Goal: Find specific page/section: Find specific page/section

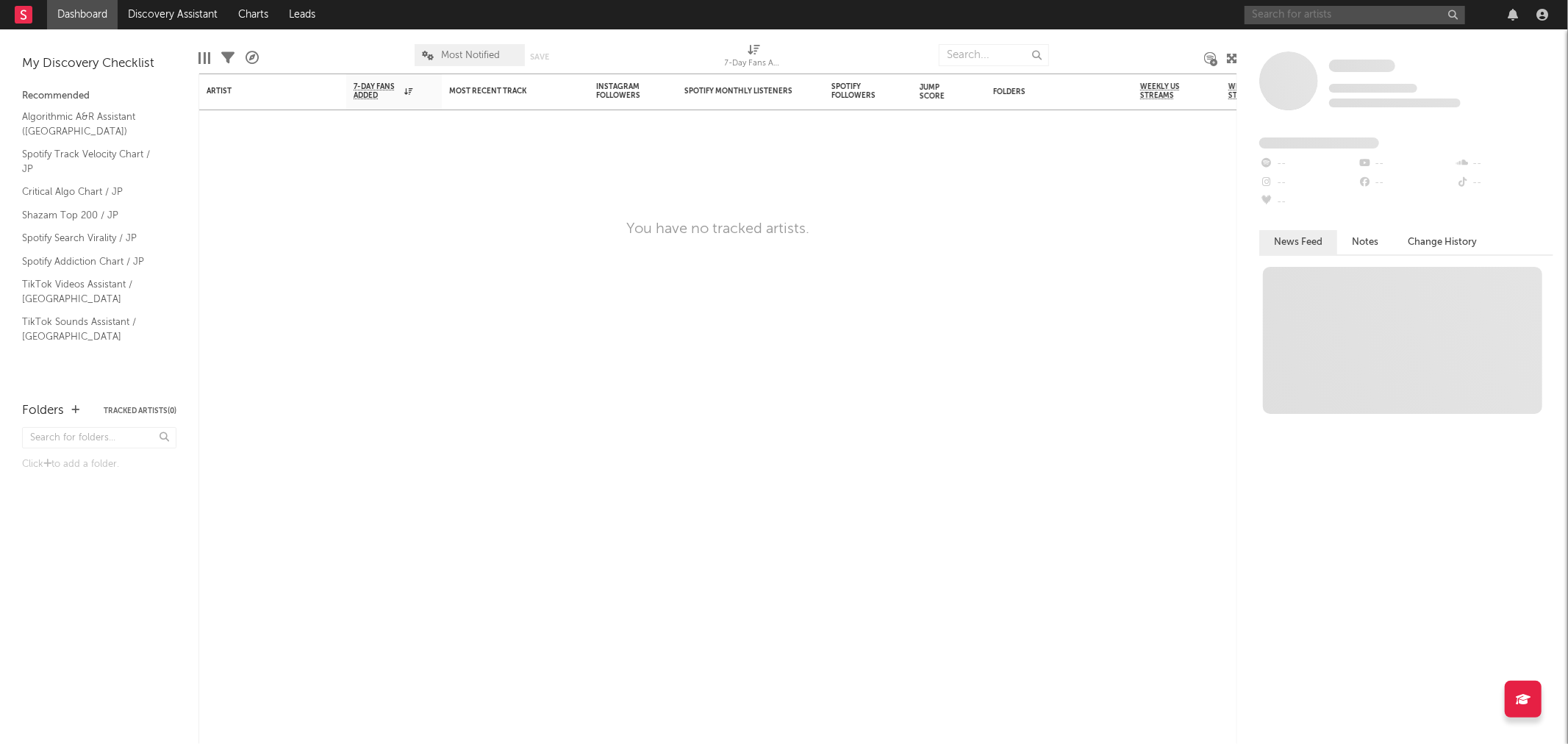
click at [1353, 15] on input "text" at bounding box center [1355, 15] width 220 height 19
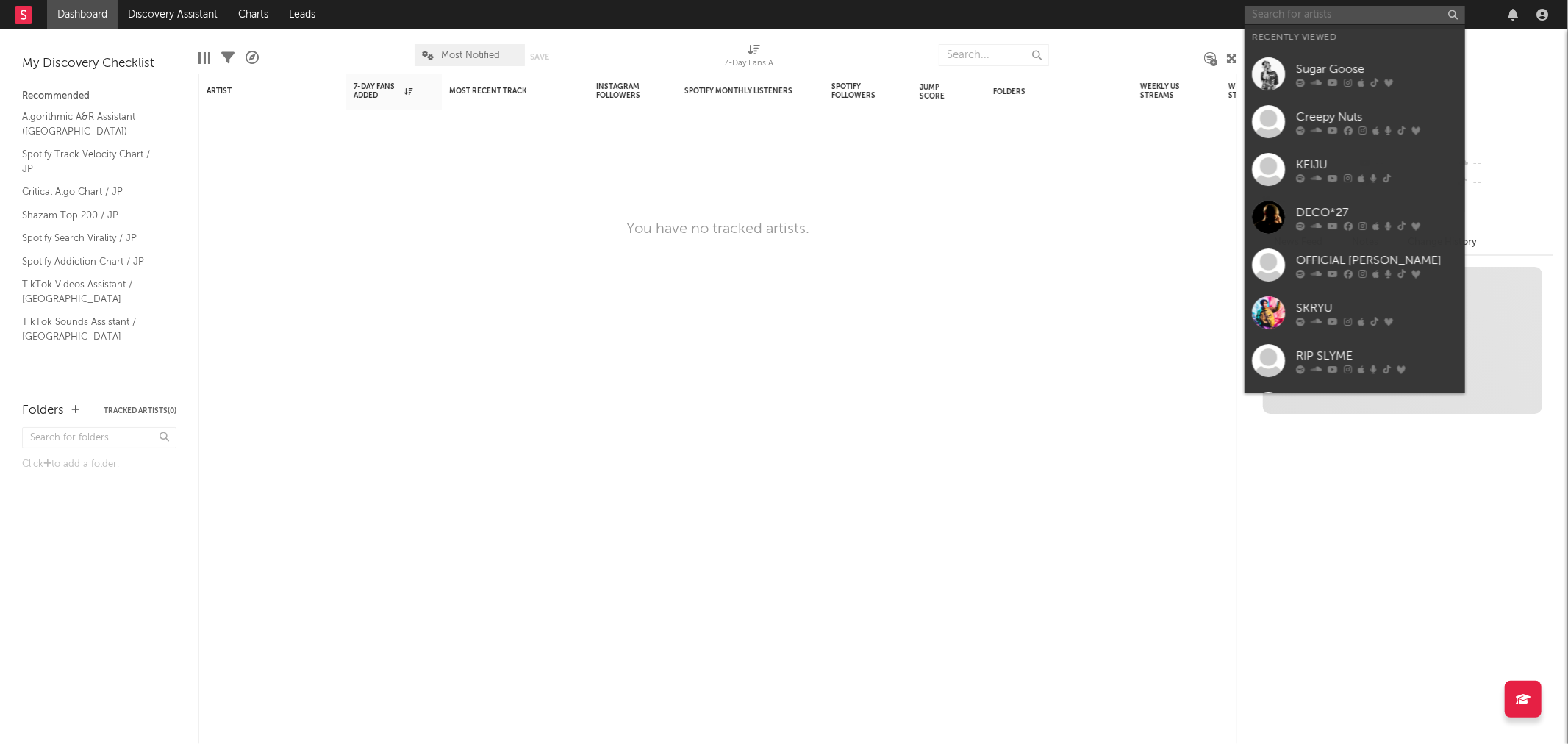
paste input "[URL][DOMAIN_NAME]"
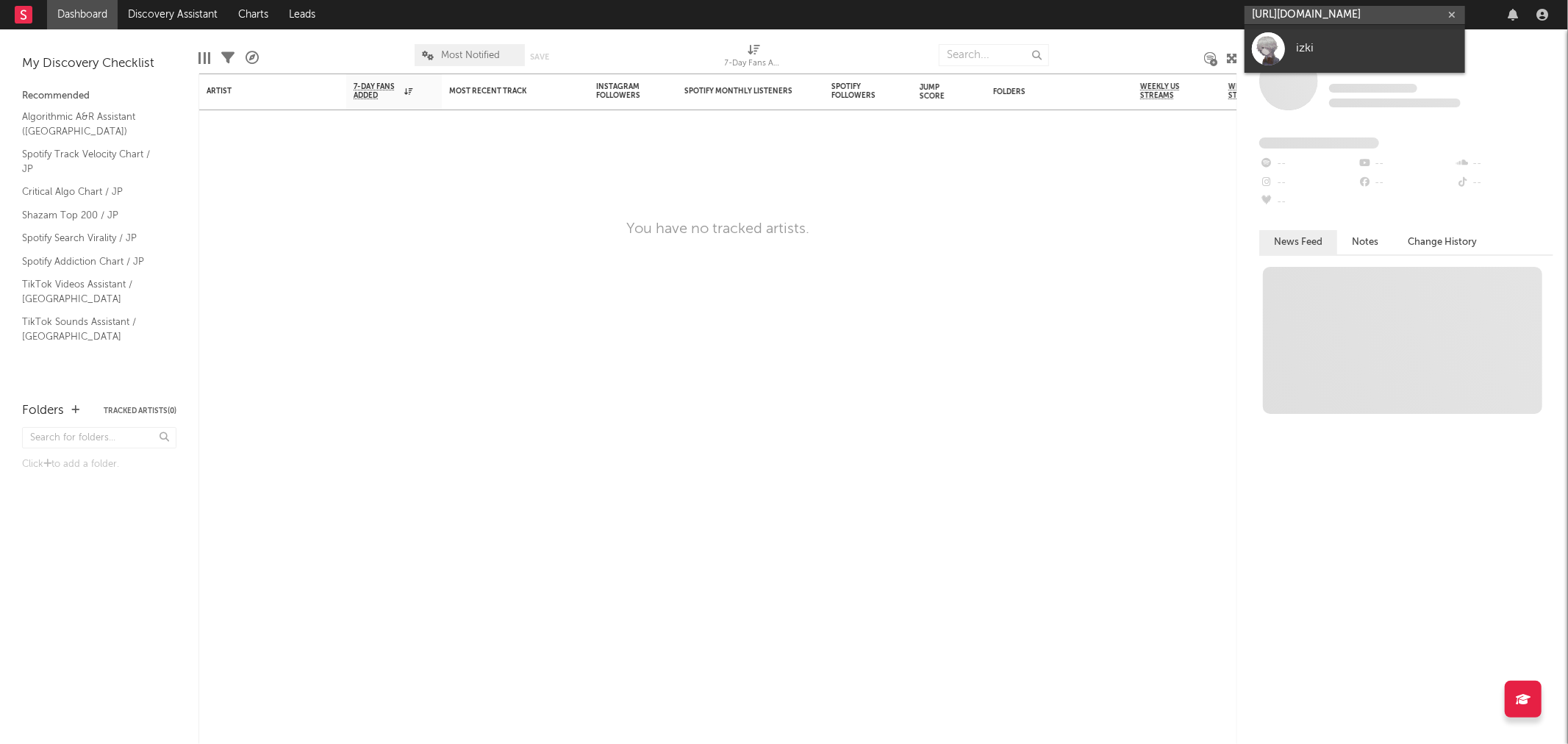
type input "[URL][DOMAIN_NAME]"
click at [1315, 51] on div "izki" at bounding box center [1377, 49] width 162 height 18
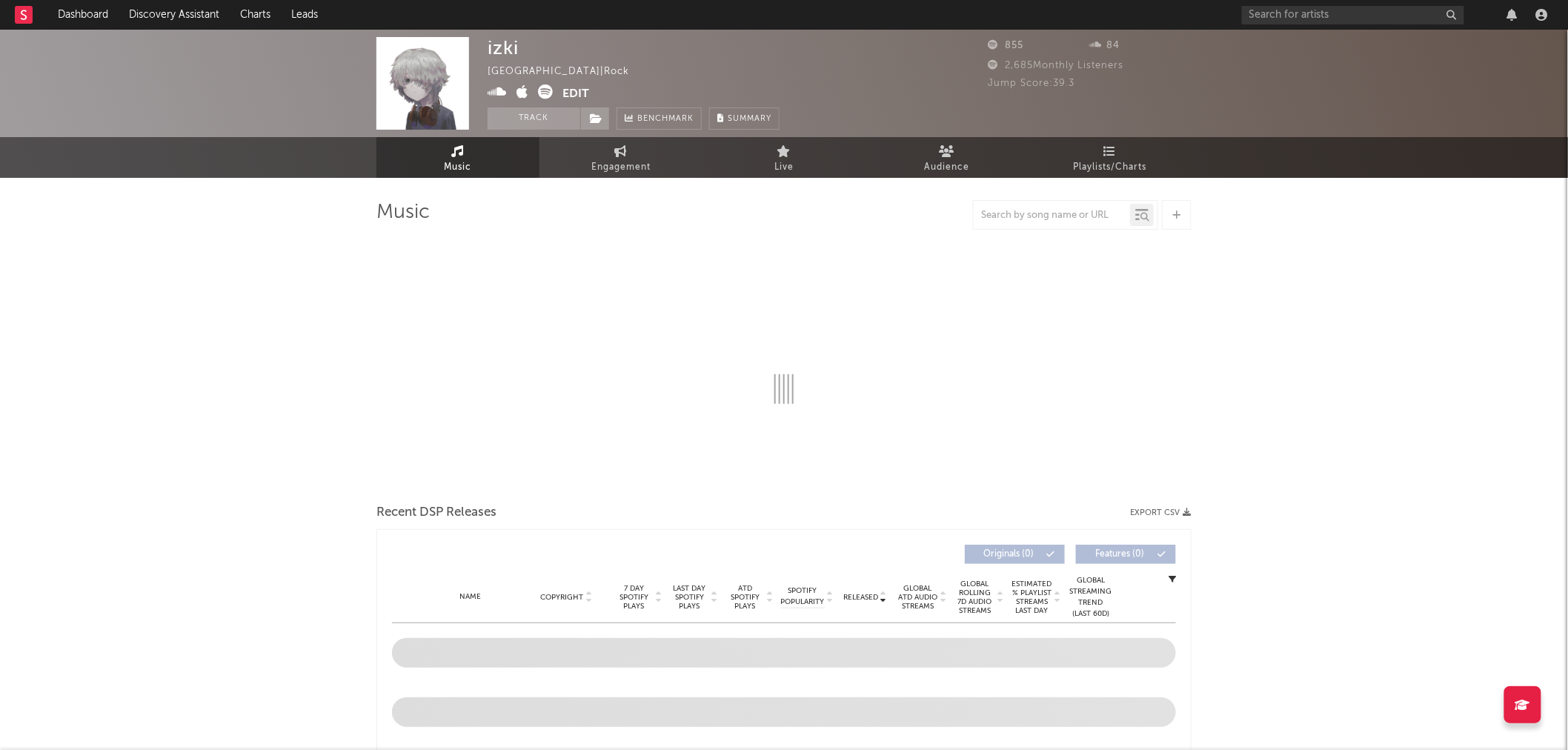
select select "1w"
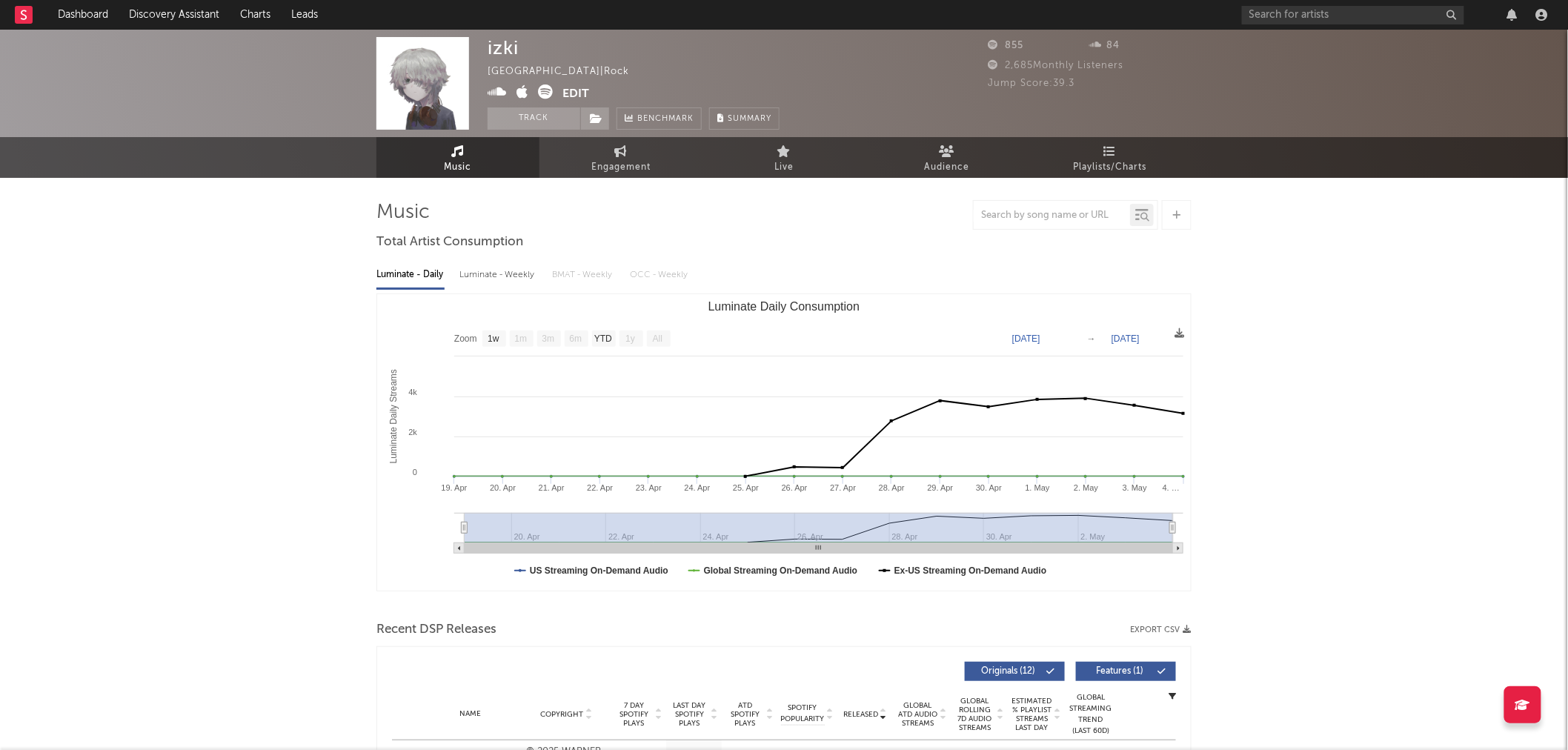
click at [543, 94] on icon at bounding box center [545, 92] width 15 height 15
click at [520, 92] on icon at bounding box center [522, 92] width 12 height 15
